Goal: Task Accomplishment & Management: Use online tool/utility

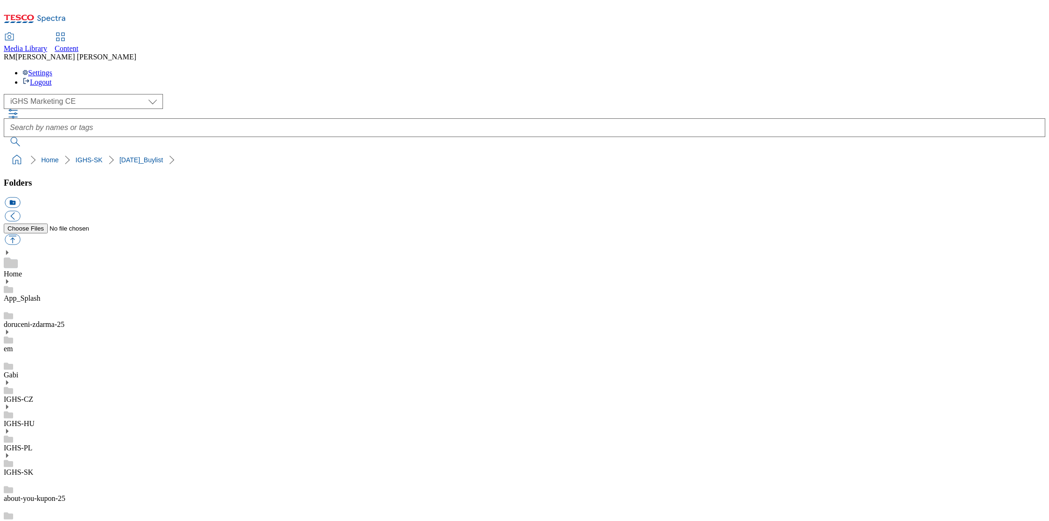
select select "flare-ighs-ce-mktg"
click at [86, 94] on select "GHS Marketing UK iGHS Marketing CE MCA CZ MCA HU MCA SK" at bounding box center [83, 101] width 159 height 15
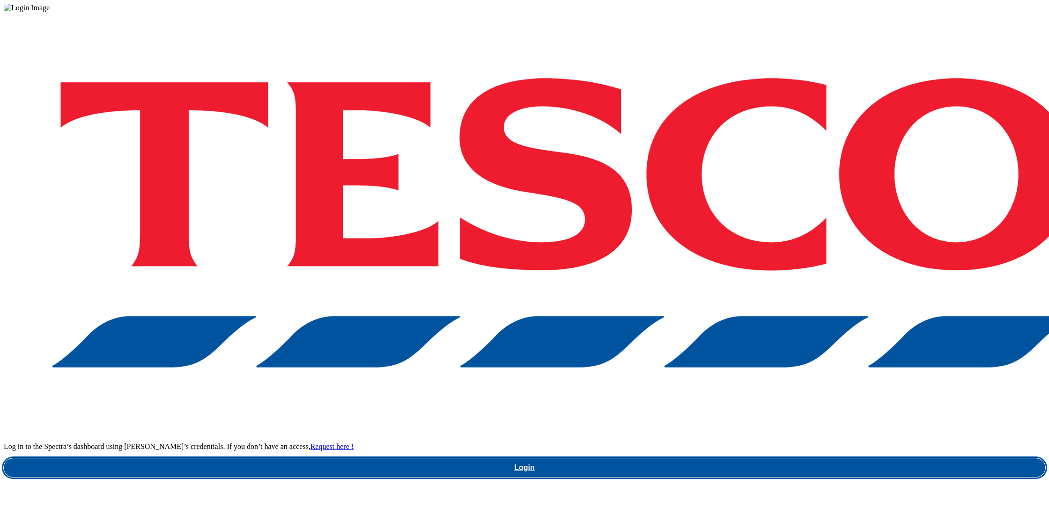
click at [792, 459] on link "Login" at bounding box center [524, 468] width 1041 height 19
click at [789, 459] on link "Login" at bounding box center [524, 468] width 1041 height 19
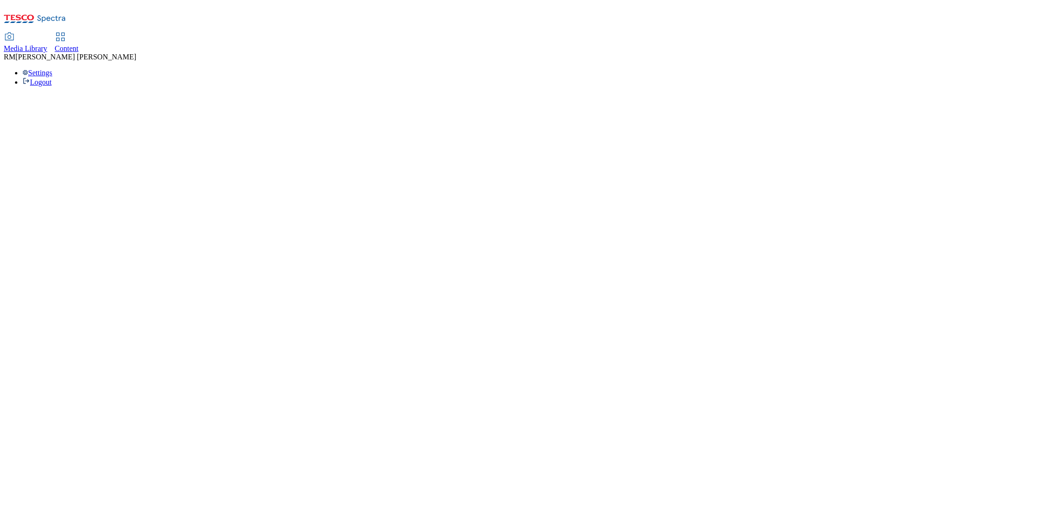
select select "flare-ighs-ce-mktg"
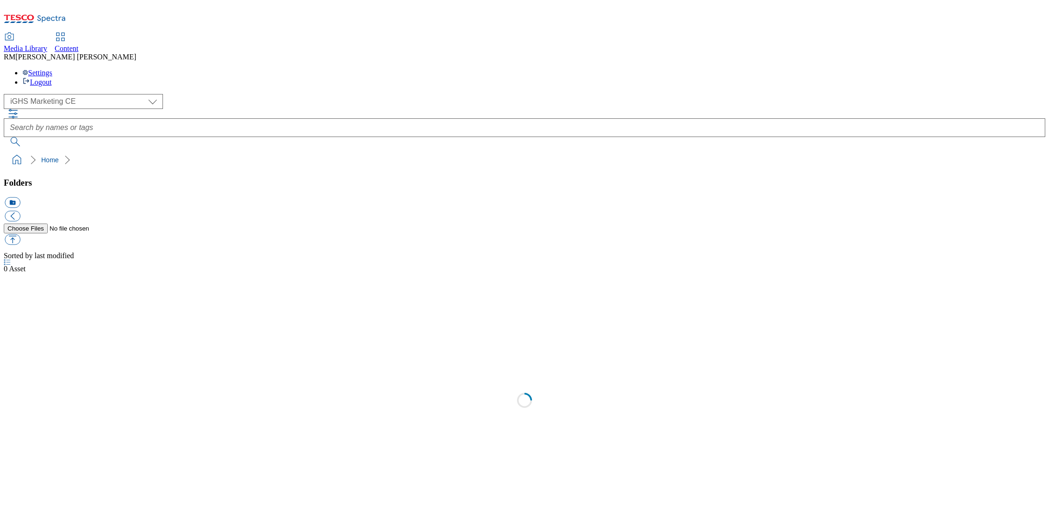
select select "flare-ighs-ce-mktg"
drag, startPoint x: 22, startPoint y: 266, endPoint x: 28, endPoint y: 266, distance: 6.1
click at [10, 463] on icon at bounding box center [7, 466] width 7 height 7
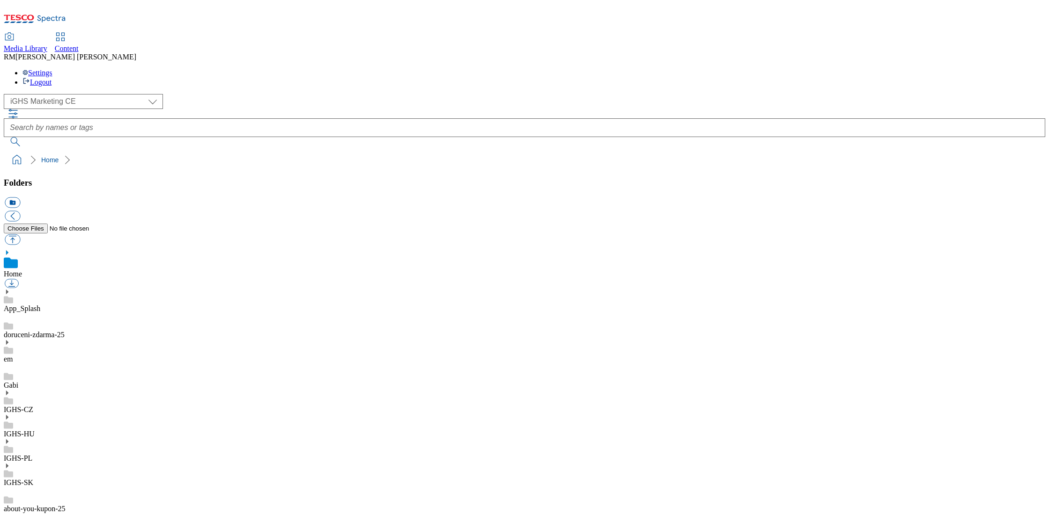
scroll to position [411, 0]
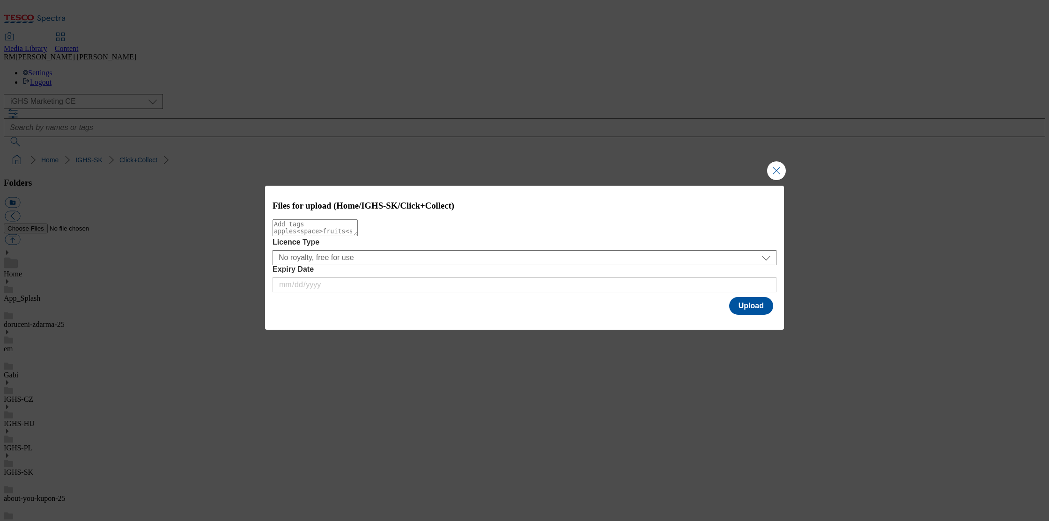
click at [358, 236] on textarea "Modal" at bounding box center [314, 228] width 85 height 17
type textarea "new"
click at [761, 311] on button "Upload" at bounding box center [751, 306] width 44 height 18
